Goal: Check status: Check status

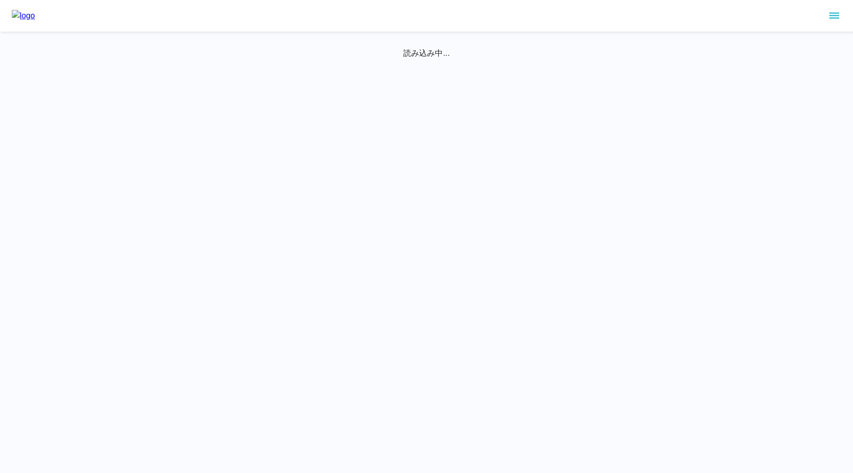
click at [837, 18] on icon "sidemenu" at bounding box center [834, 16] width 10 height 6
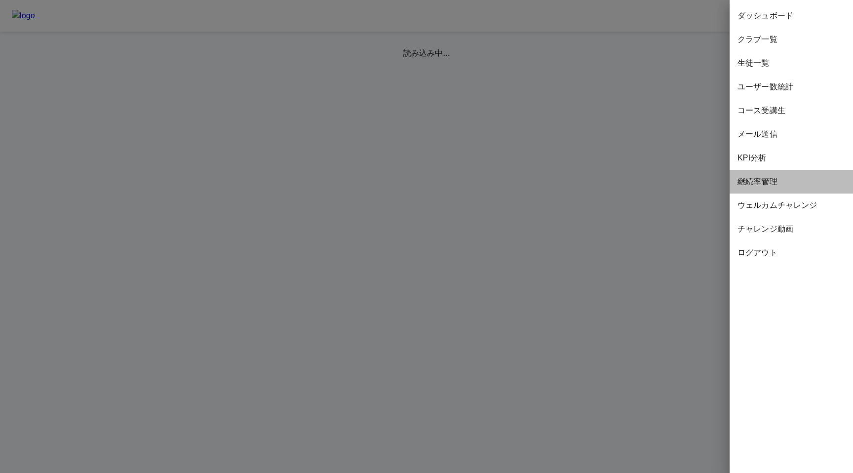
click at [758, 184] on span "継続率管理" at bounding box center [791, 182] width 108 height 12
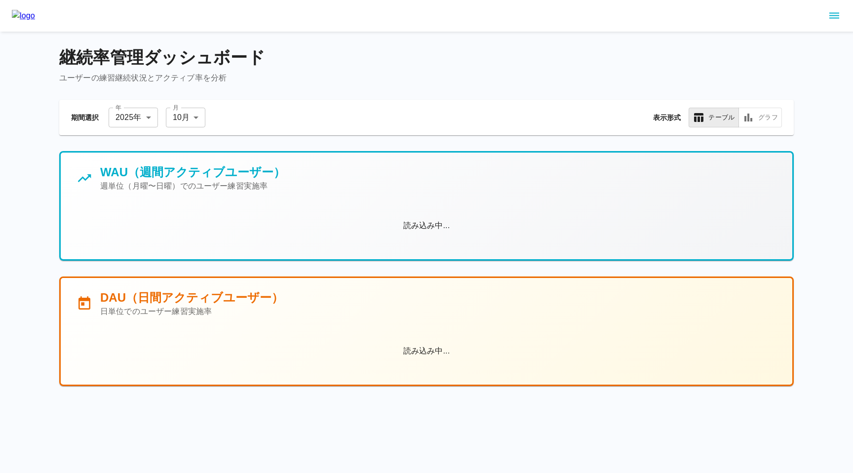
click at [176, 121] on body "継続率管理ダッシュボード ユーザーの練習継続状況とアクティブ率を分析 期間選択 年 2025 年 **** 年 月 10 月 ** 月 表示形式 テーブル グ…" at bounding box center [426, 205] width 853 height 410
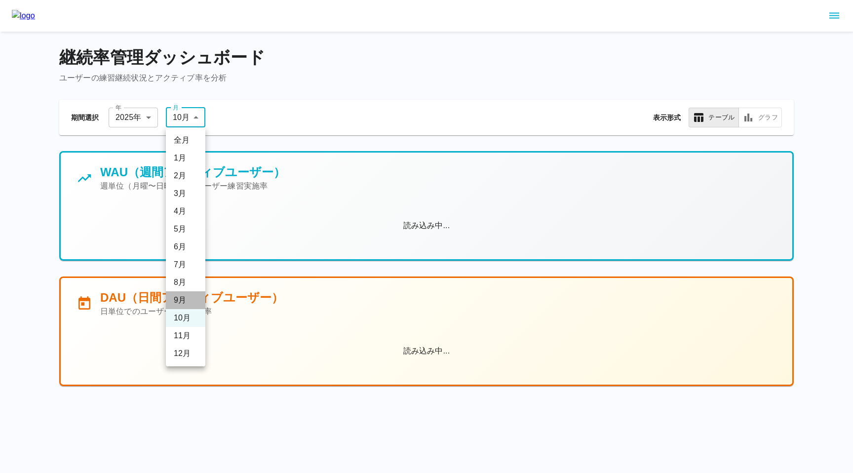
click at [187, 300] on li "9 月" at bounding box center [185, 300] width 39 height 18
type input "*"
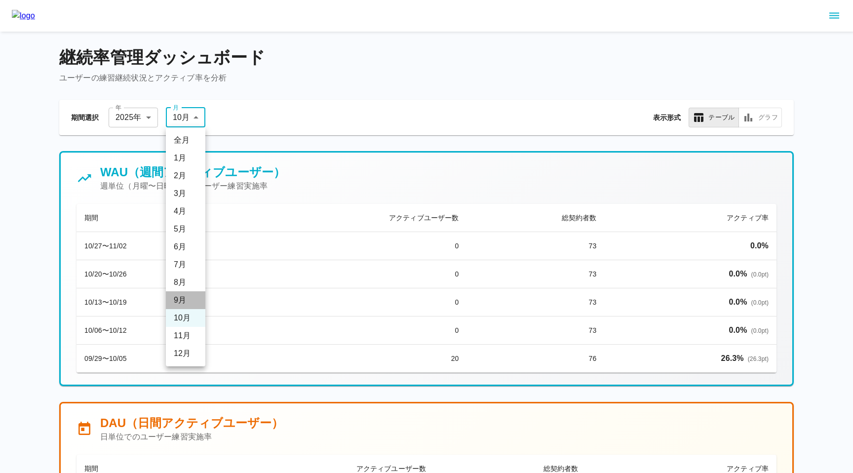
click at [183, 300] on li "9 月" at bounding box center [185, 300] width 39 height 18
type input "*"
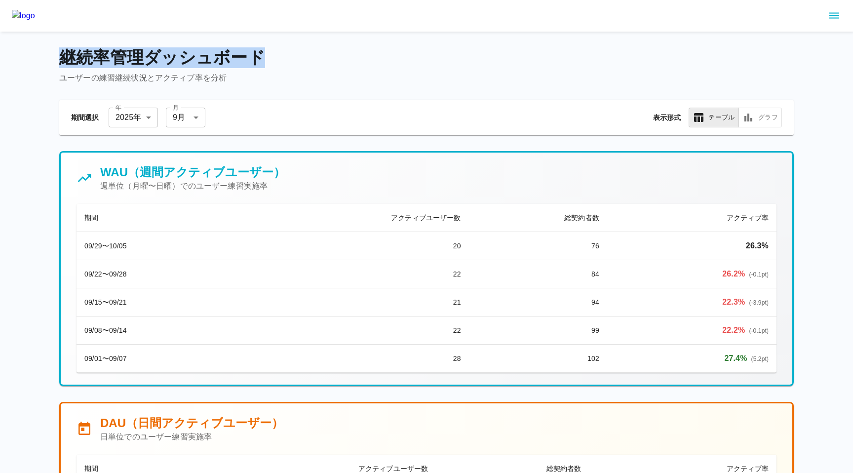
drag, startPoint x: 60, startPoint y: 55, endPoint x: 261, endPoint y: 54, distance: 200.4
click at [261, 54] on h4 "継続率管理ダッシュボード" at bounding box center [426, 57] width 734 height 21
copy h4 "継続率管理ダッシュボード"
